Goal: Obtain resource: Download file/media

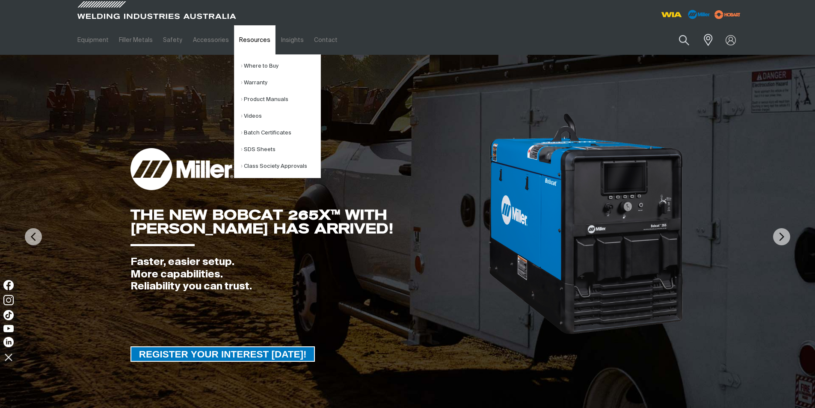
click at [238, 38] on link "Resources" at bounding box center [255, 40] width 42 height 30
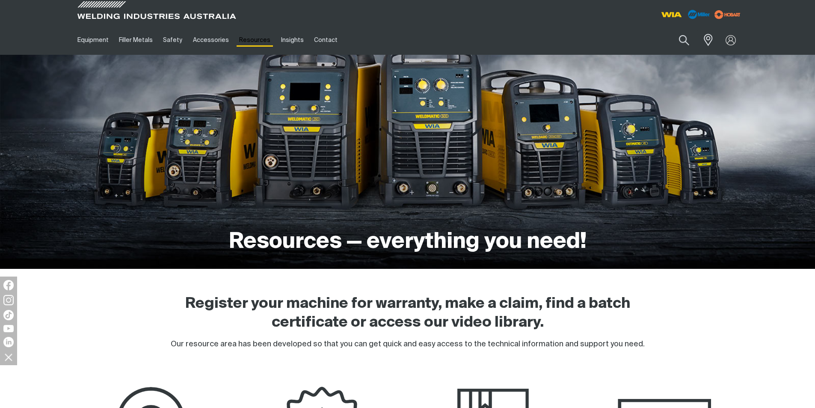
click at [248, 39] on link "Resources" at bounding box center [255, 40] width 42 height 30
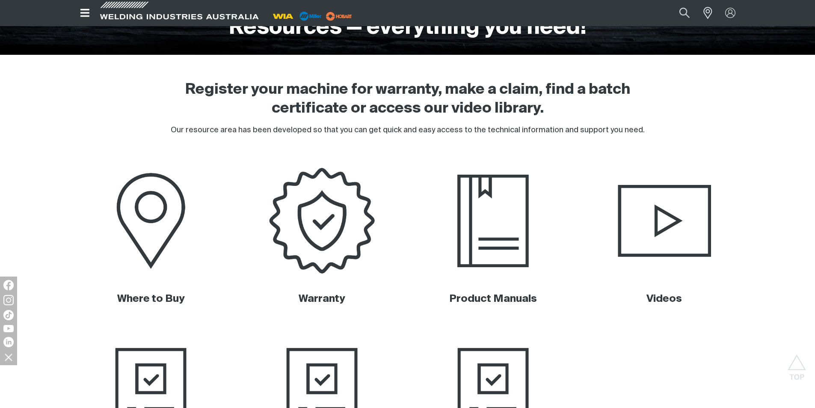
scroll to position [428, 0]
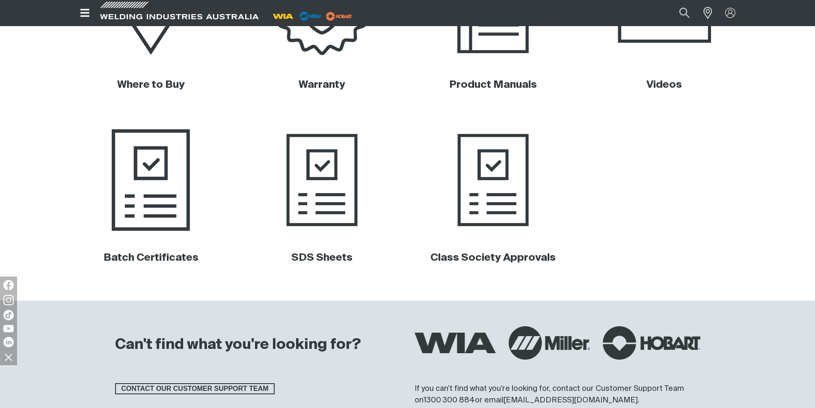
click at [151, 193] on img at bounding box center [150, 180] width 173 height 116
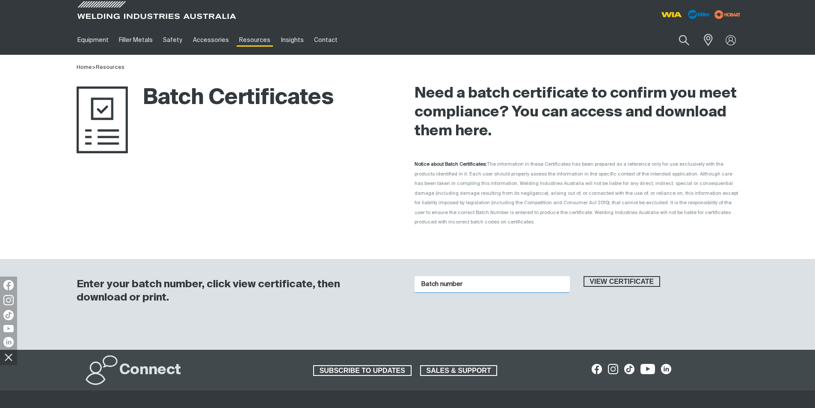
click at [493, 281] on input "Batch number" at bounding box center [492, 284] width 155 height 17
type input "1"
paste input "1012431"
type input "1012431"
click at [584, 276] on button "View certificate" at bounding box center [622, 281] width 77 height 11
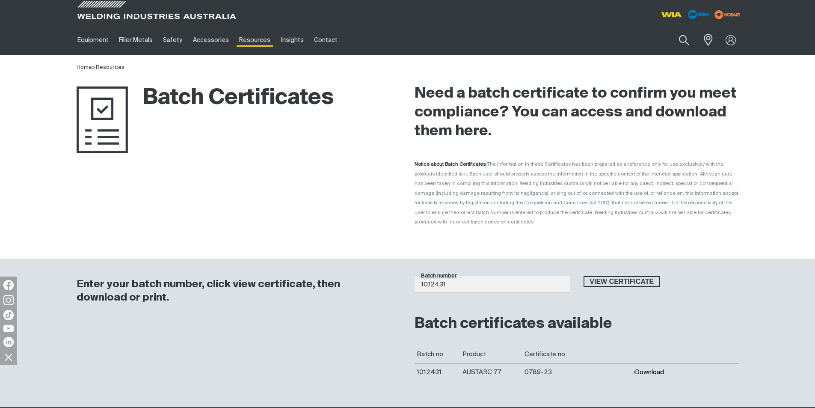
click at [492, 363] on td "AUSTARC 77" at bounding box center [492, 372] width 62 height 18
click at [644, 369] on button "Download" at bounding box center [648, 372] width 31 height 7
